Goal: Obtain resource: Download file/media

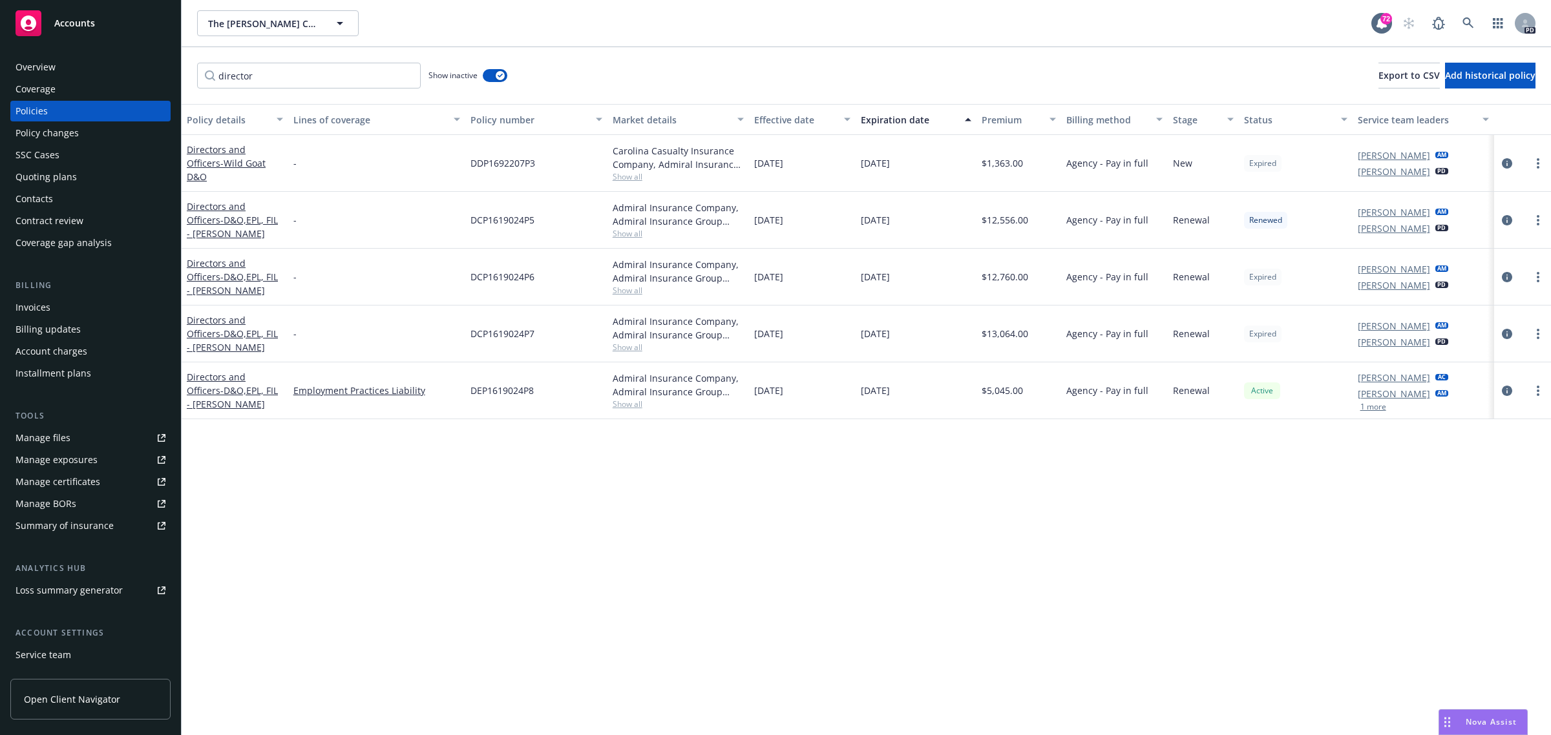
click at [59, 19] on span "Accounts" at bounding box center [74, 23] width 41 height 10
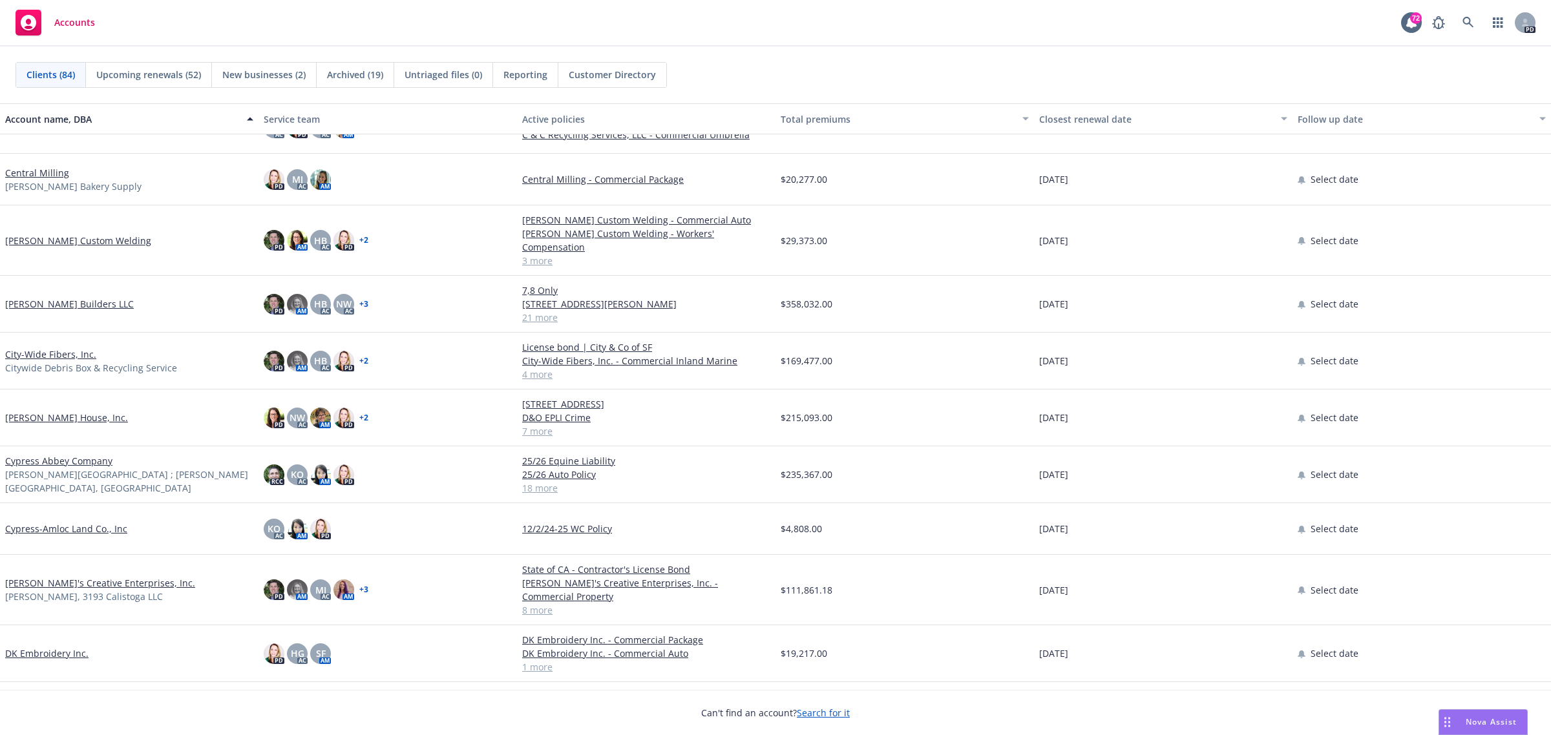
scroll to position [969, 0]
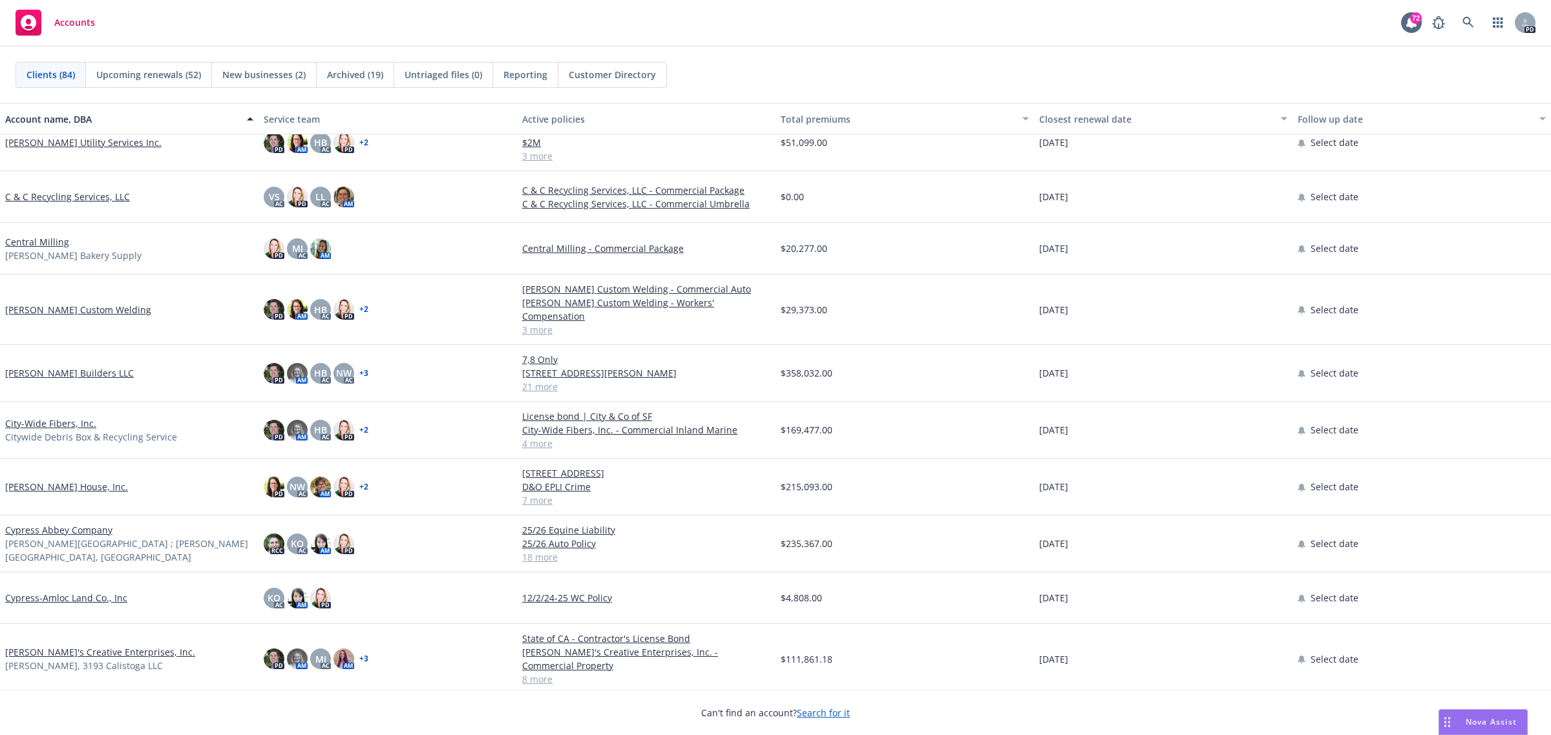
click at [68, 303] on link "[PERSON_NAME] Custom Welding" at bounding box center [78, 310] width 146 height 14
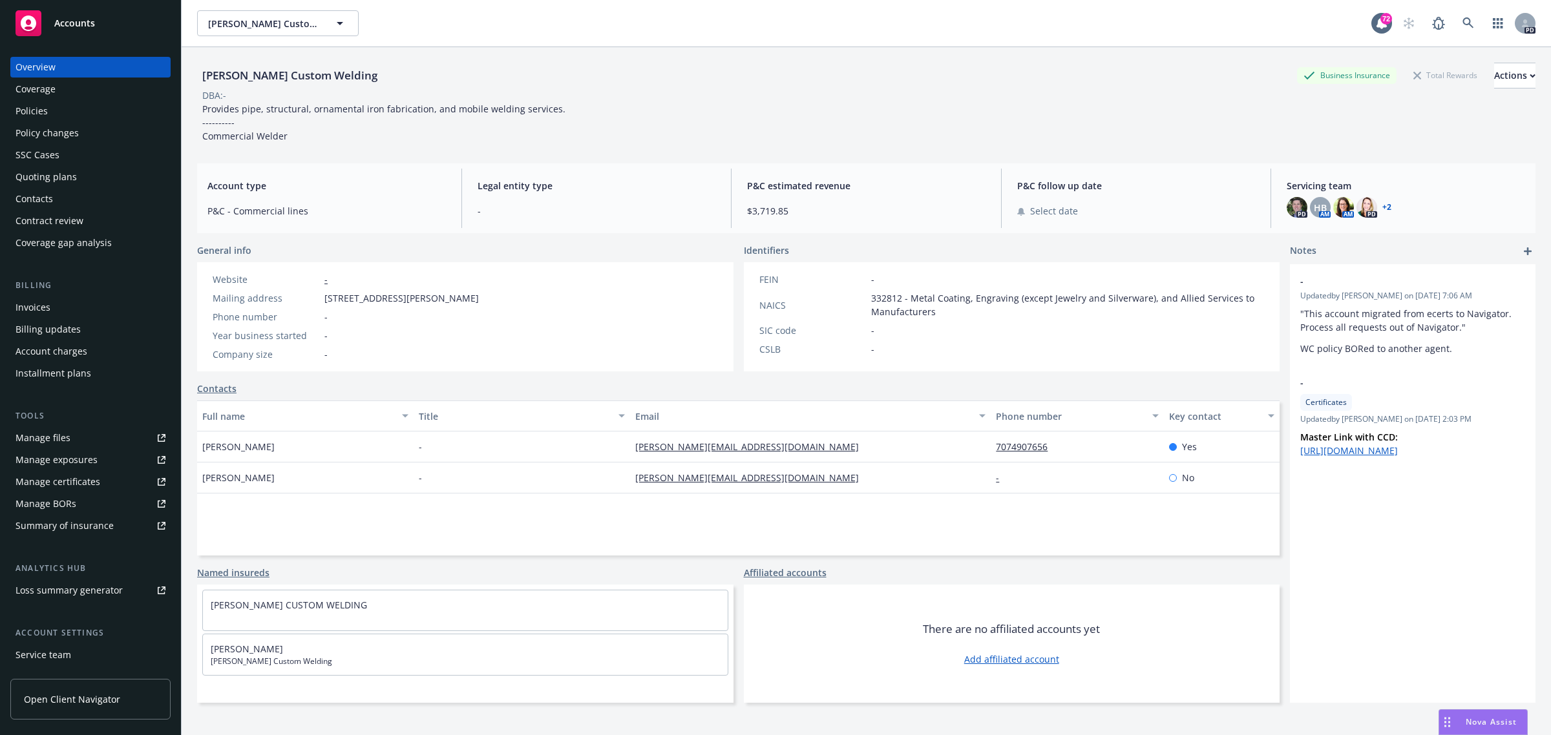
click at [39, 114] on div "Policies" at bounding box center [32, 111] width 32 height 21
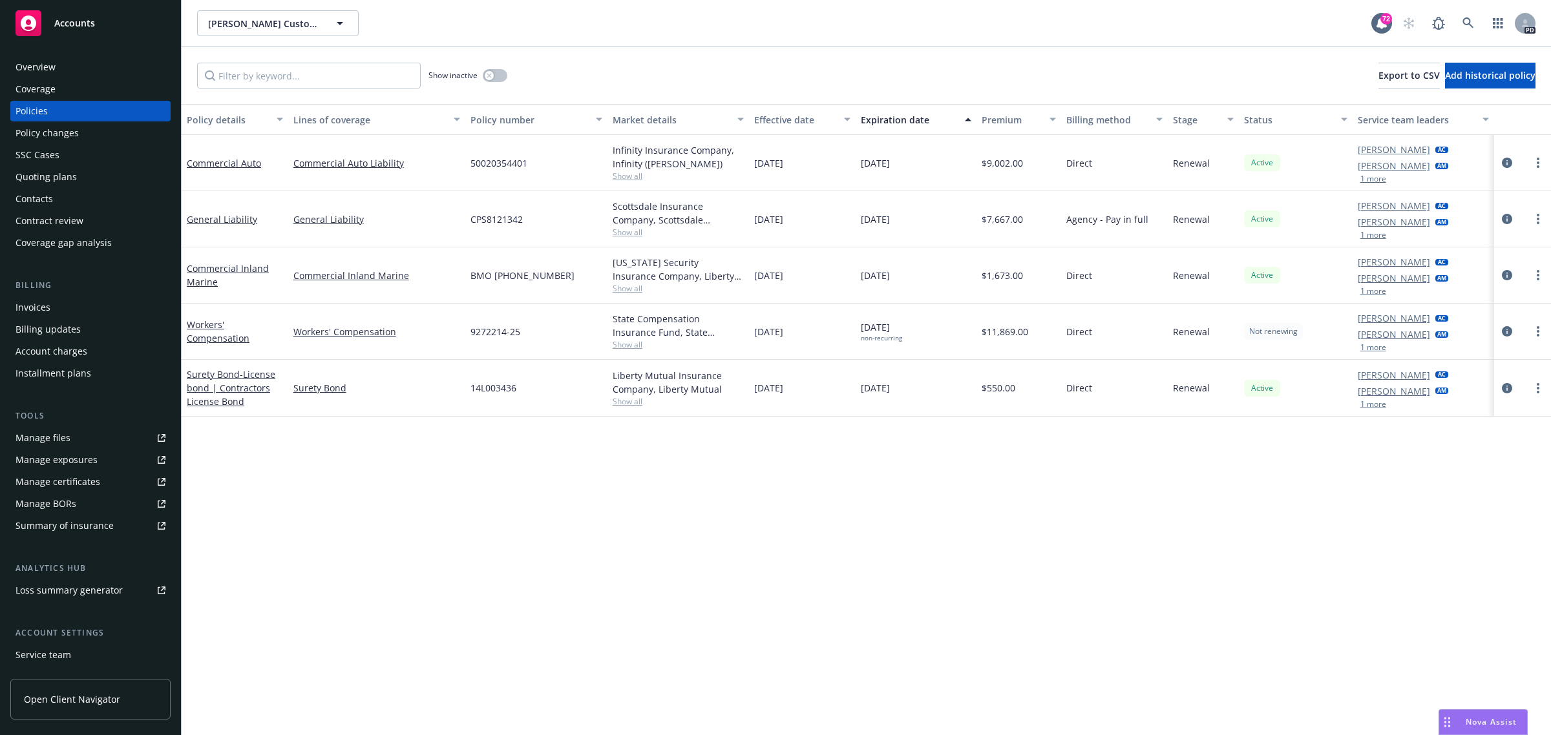
click at [55, 483] on div "Manage certificates" at bounding box center [58, 482] width 85 height 21
click at [65, 21] on span "Accounts" at bounding box center [74, 23] width 41 height 10
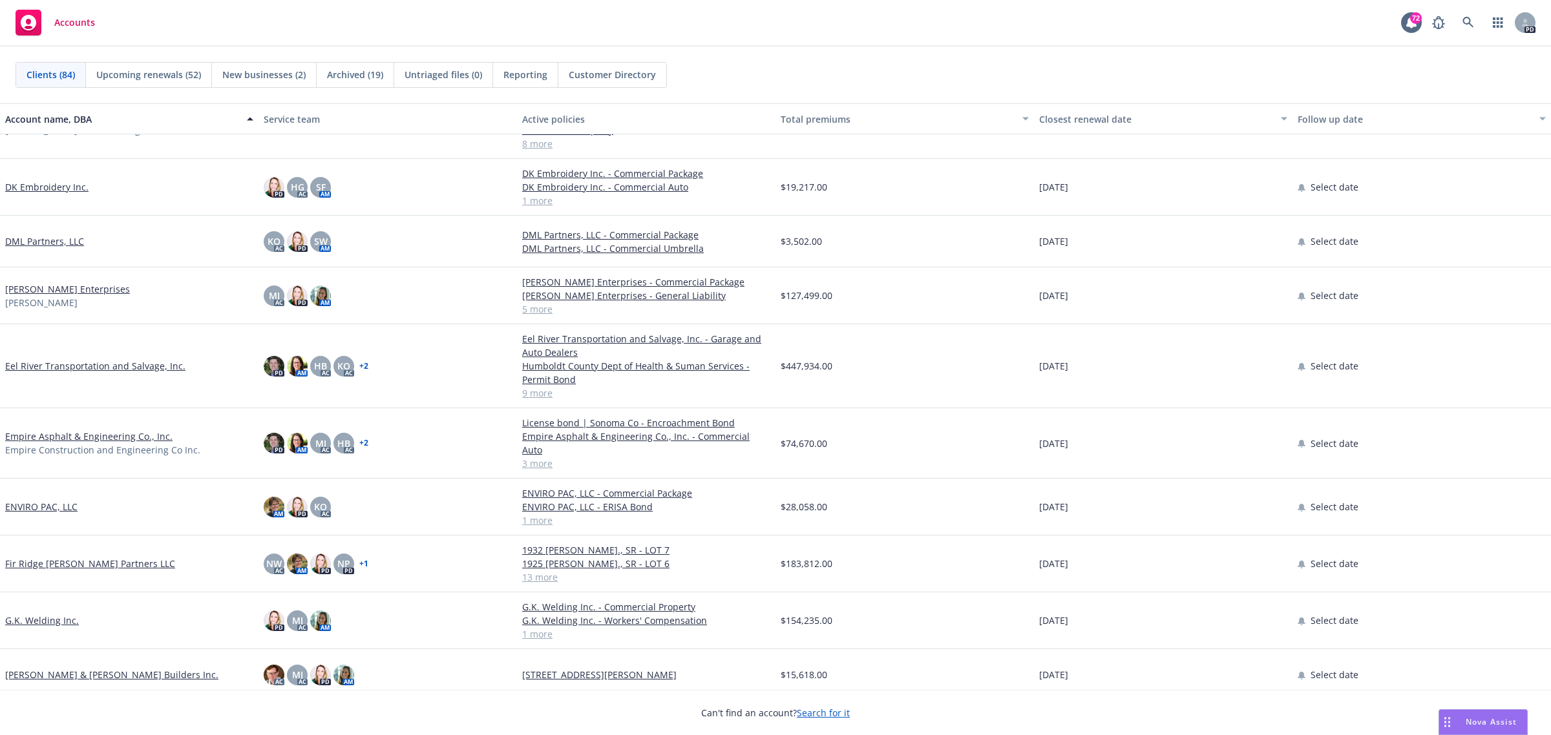
scroll to position [1292, 0]
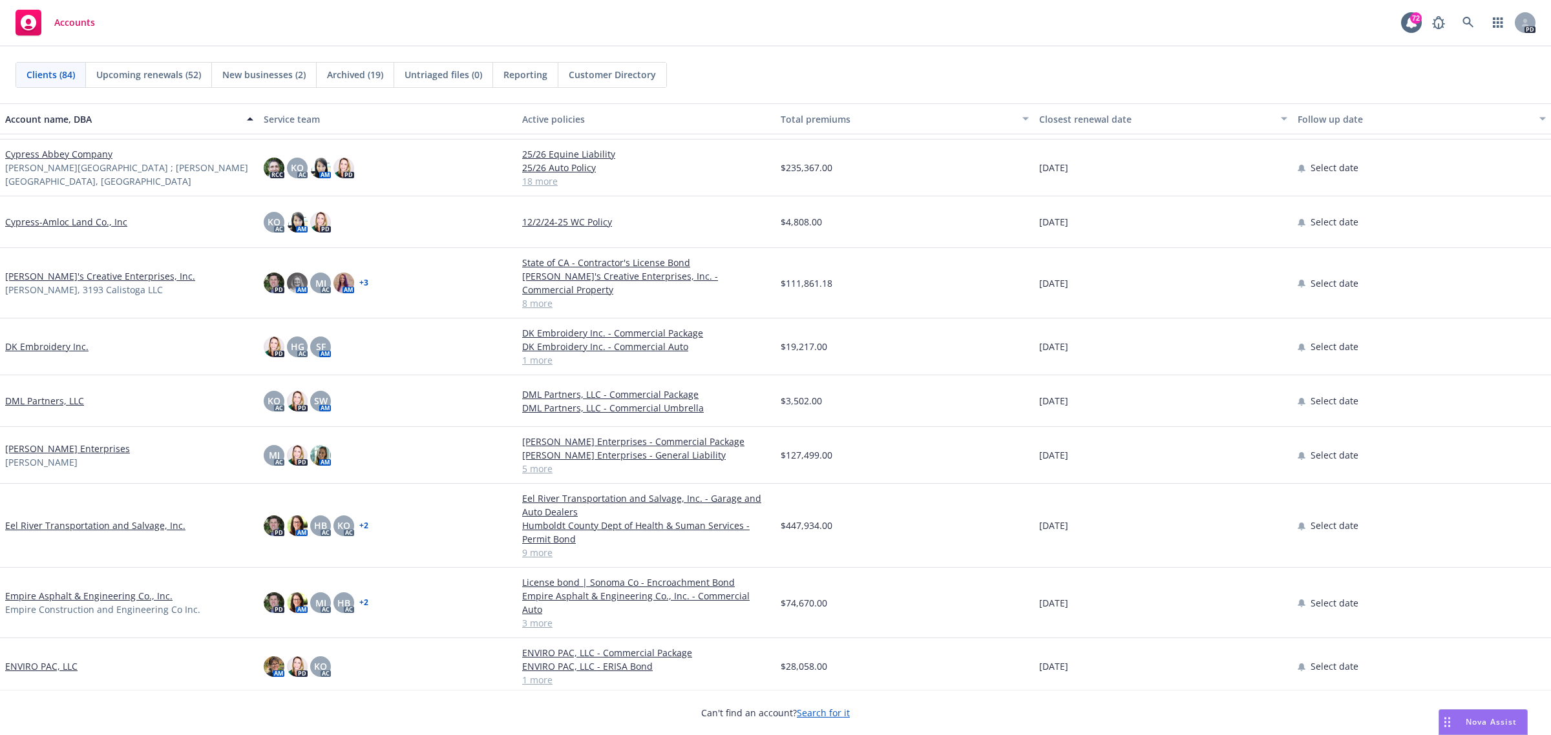
click at [43, 442] on link "[PERSON_NAME] Enterprises" at bounding box center [67, 449] width 125 height 14
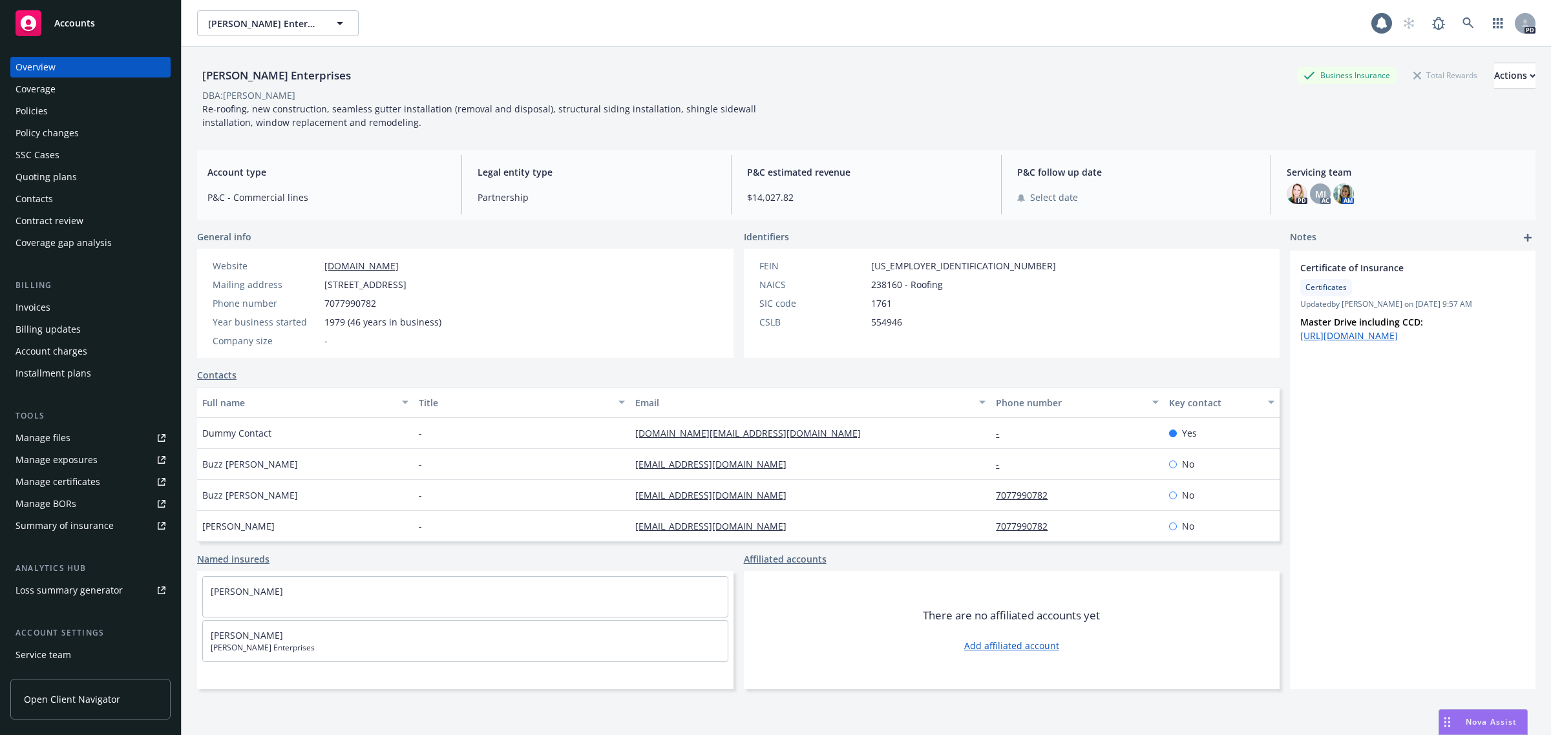
click at [29, 111] on div "Policies" at bounding box center [32, 111] width 32 height 21
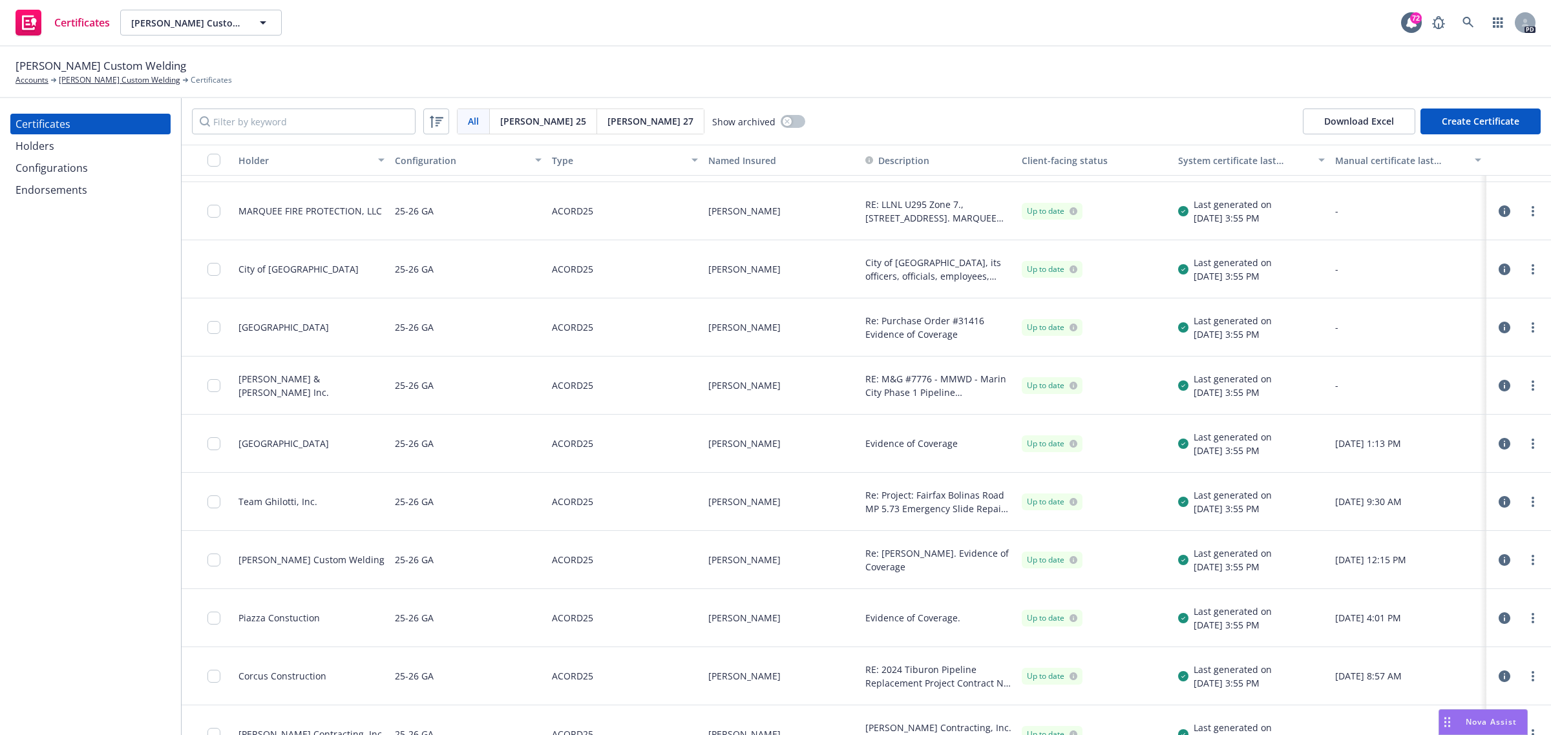
scroll to position [404, 0]
click at [213, 440] on input "checkbox" at bounding box center [213, 440] width 13 height 13
click at [211, 436] on input "checkbox" at bounding box center [213, 440] width 13 height 13
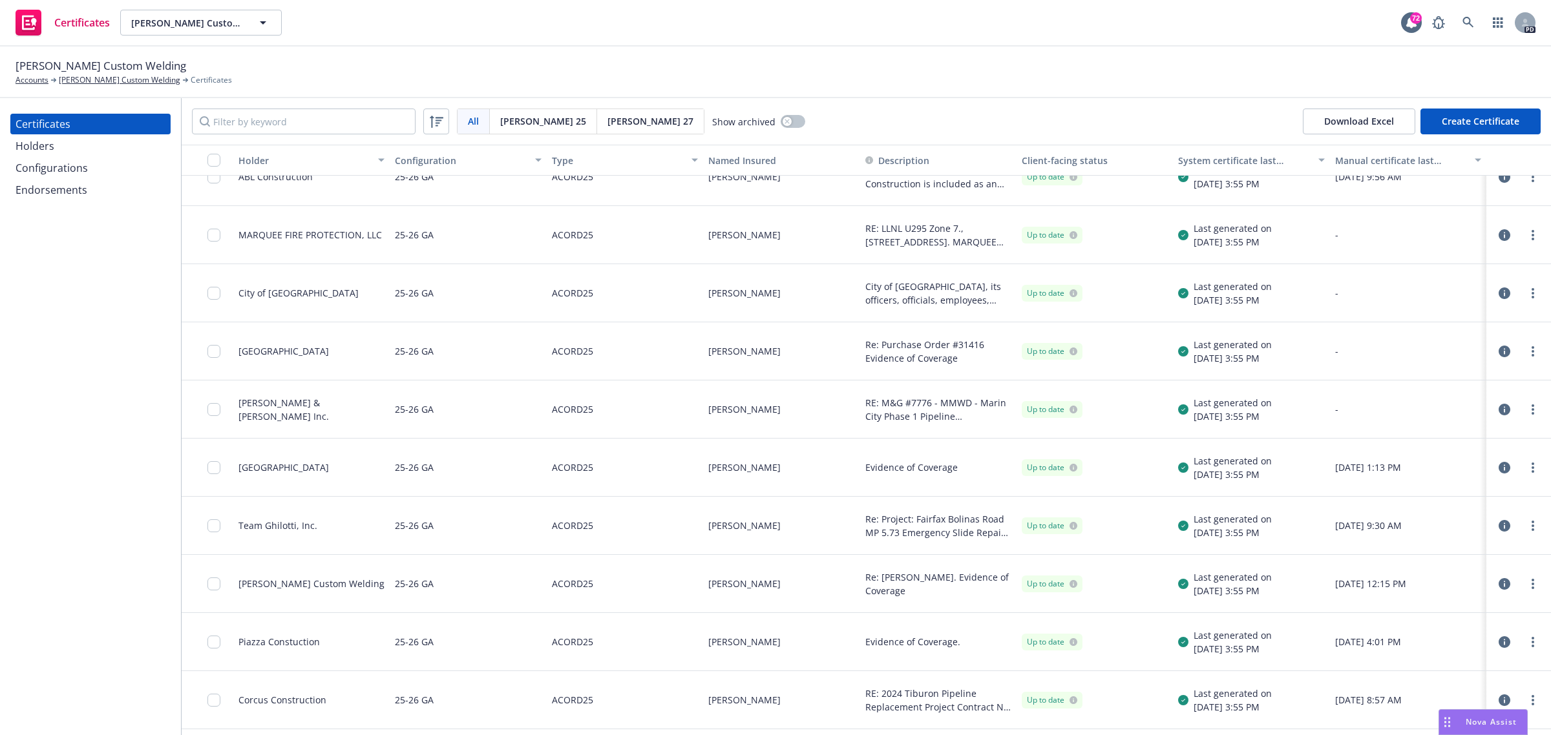
scroll to position [0, 0]
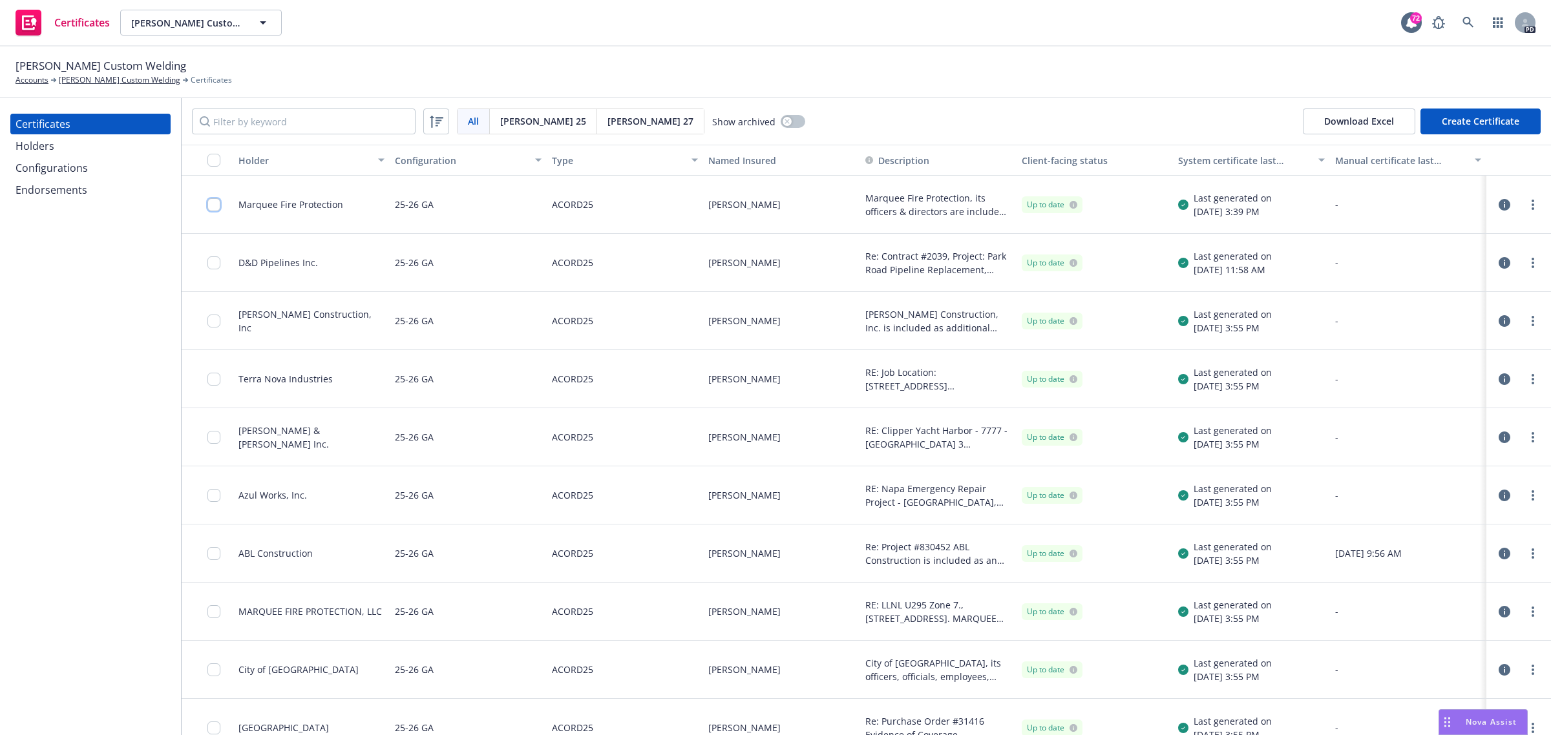
click at [211, 202] on input "checkbox" at bounding box center [213, 204] width 13 height 13
click at [652, 704] on button "Download certificate" at bounding box center [701, 706] width 98 height 26
click at [673, 676] on link "Download uneditable file" at bounding box center [633, 675] width 150 height 26
